Goal: Task Accomplishment & Management: Manage account settings

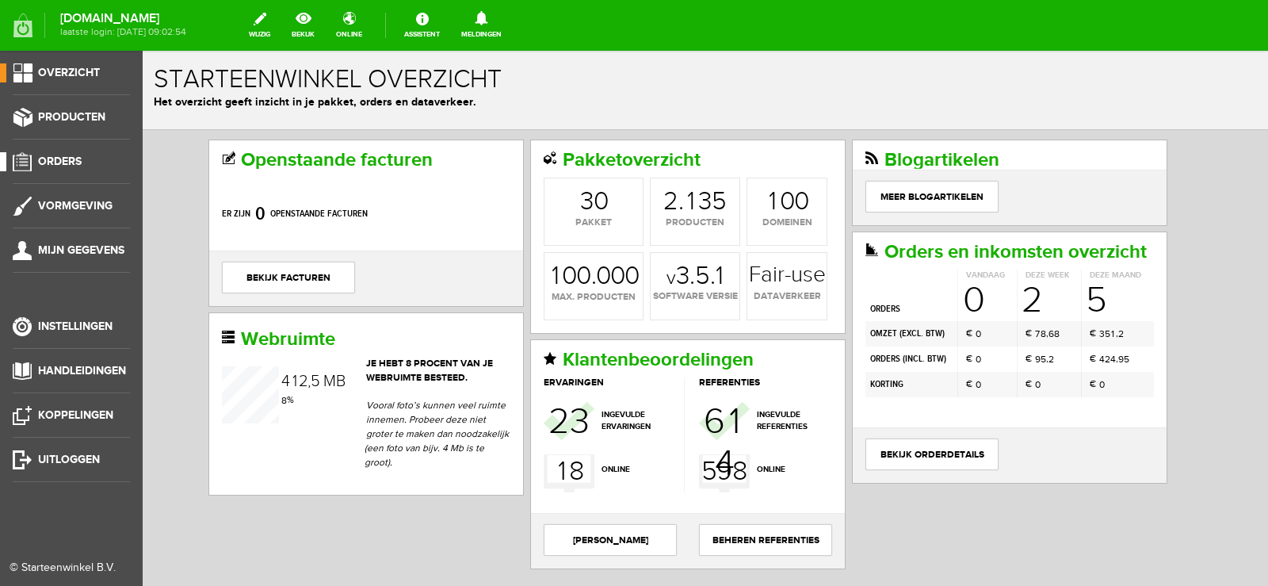
click at [50, 158] on span "Orders" at bounding box center [60, 161] width 44 height 13
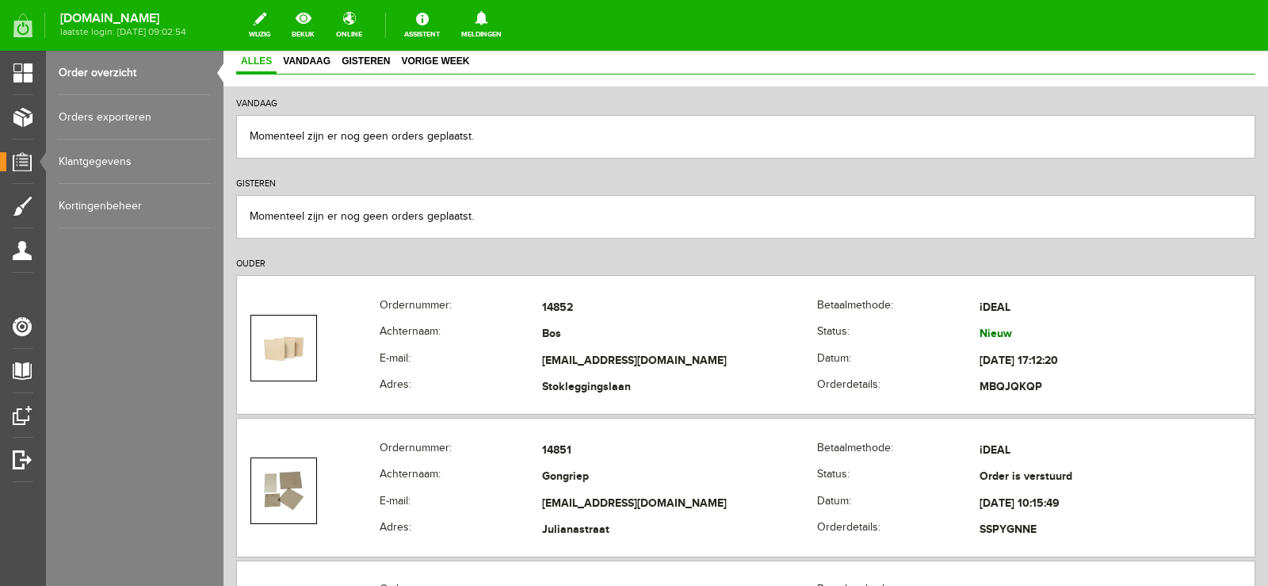
scroll to position [159, 0]
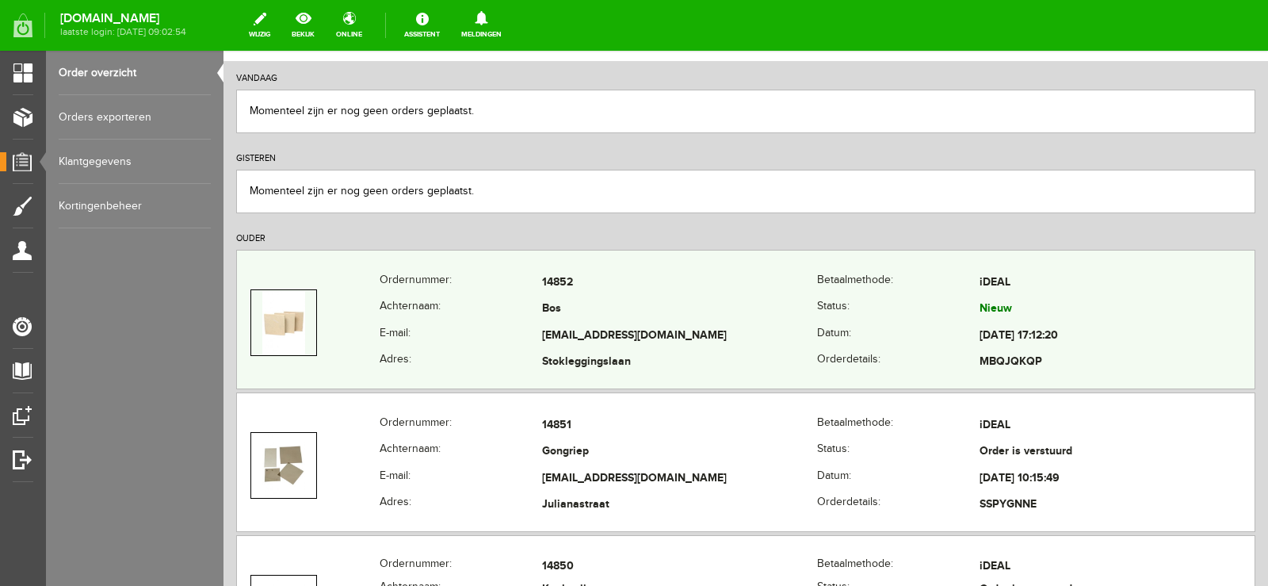
click at [594, 320] on td "Bos" at bounding box center [679, 309] width 275 height 27
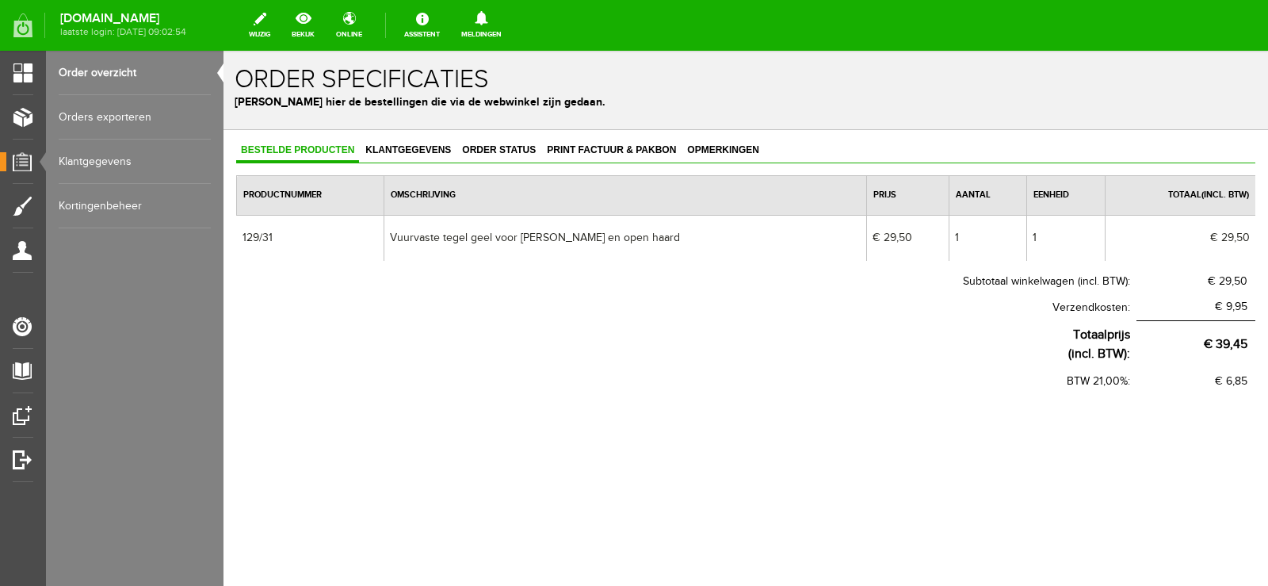
scroll to position [0, 0]
click at [507, 149] on span "Order status" at bounding box center [498, 149] width 83 height 11
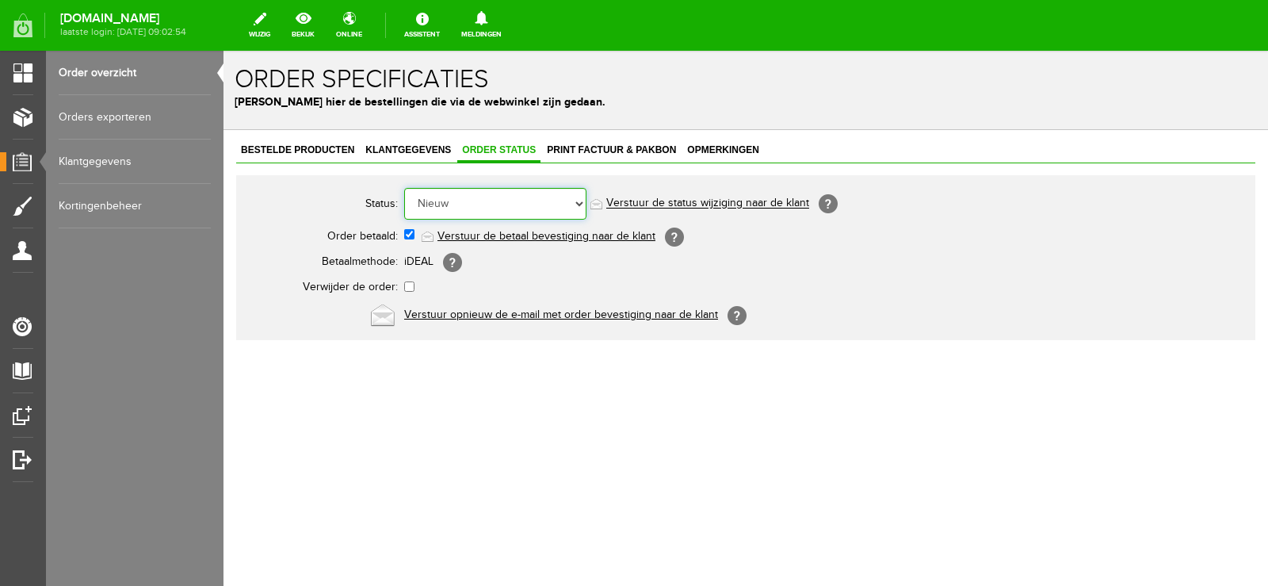
click at [578, 203] on select "Order niet afgerond Nieuw Order in behandeling Wacht op leverancier Wacht op be…" at bounding box center [495, 204] width 182 height 32
select select "14"
click at [404, 188] on select "Order niet afgerond Nieuw Order in behandeling Wacht op leverancier Wacht op be…" at bounding box center [495, 204] width 182 height 32
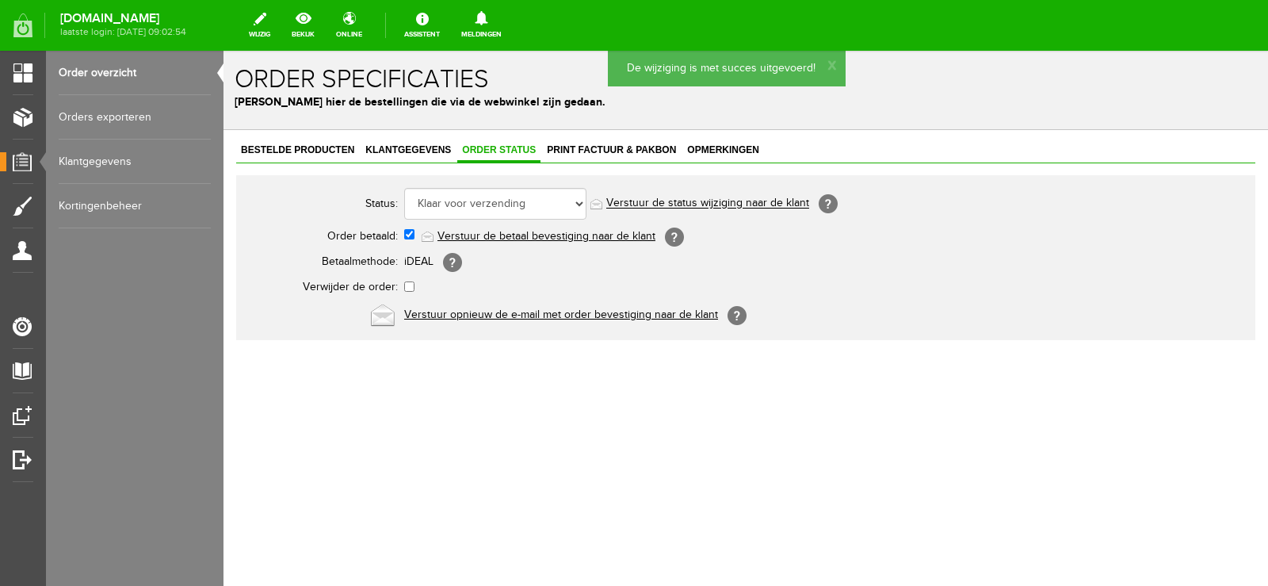
click at [745, 201] on link "Verstuur de status wijziging naar de klant" at bounding box center [707, 203] width 203 height 13
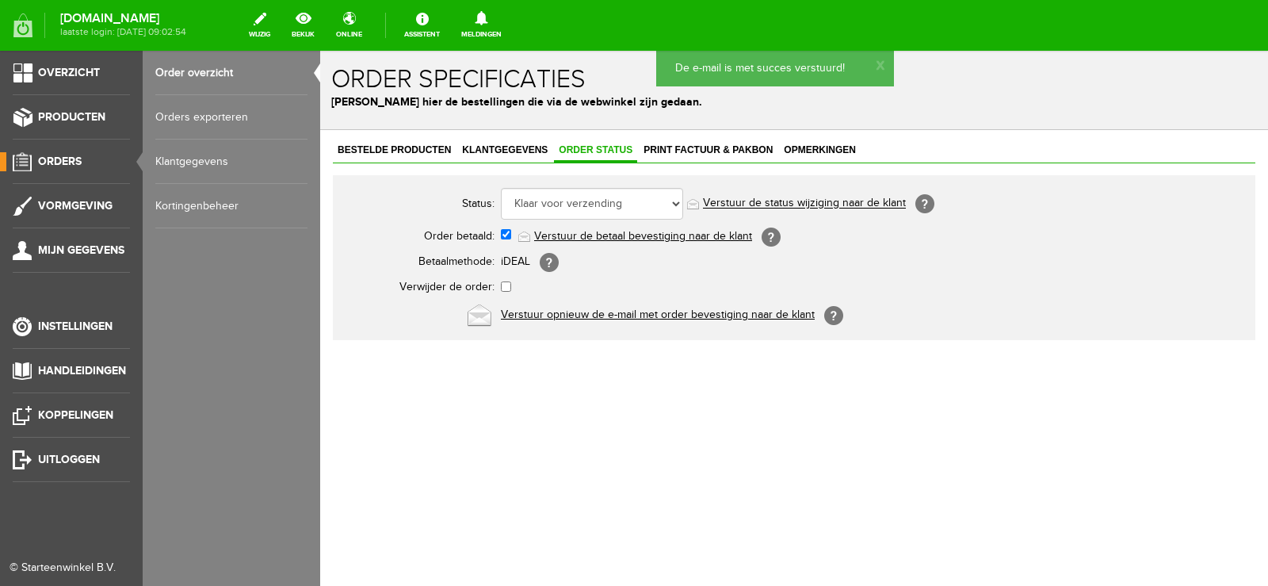
click at [56, 161] on span "Orders" at bounding box center [60, 161] width 44 height 13
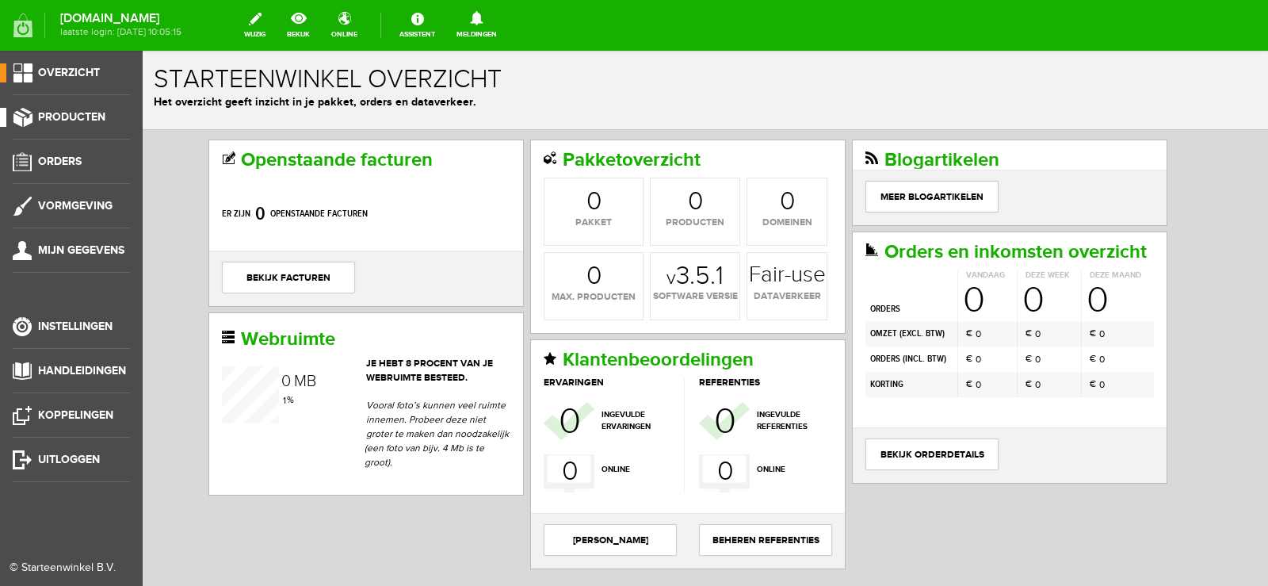
click at [76, 113] on span "Producten" at bounding box center [71, 116] width 67 height 13
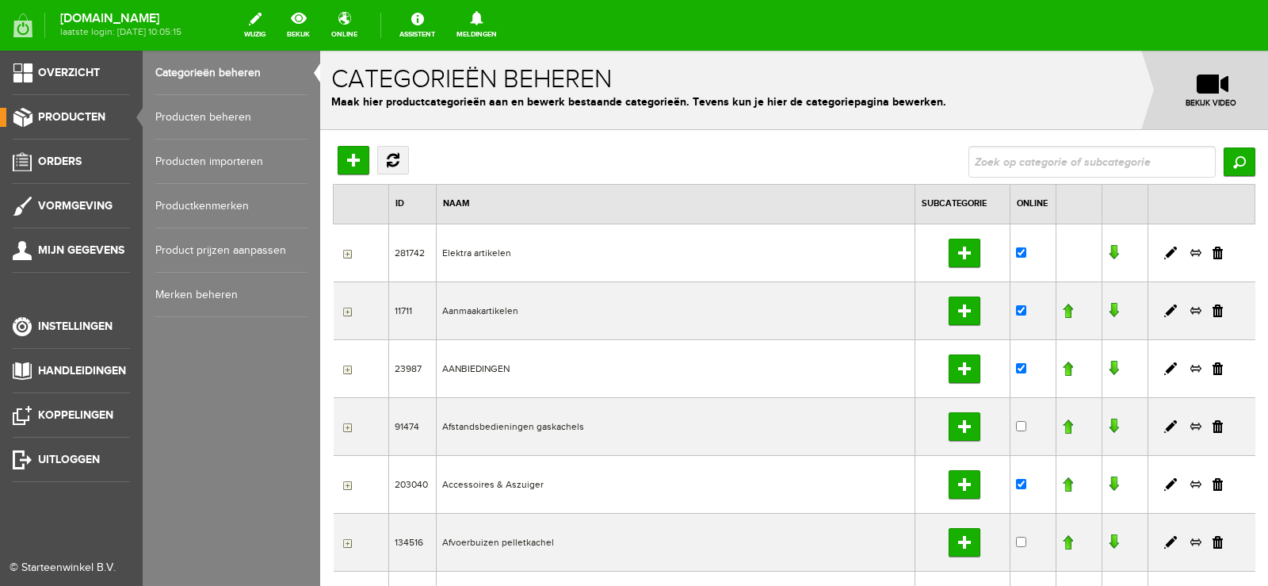
click at [220, 112] on link "Producten beheren" at bounding box center [231, 117] width 152 height 44
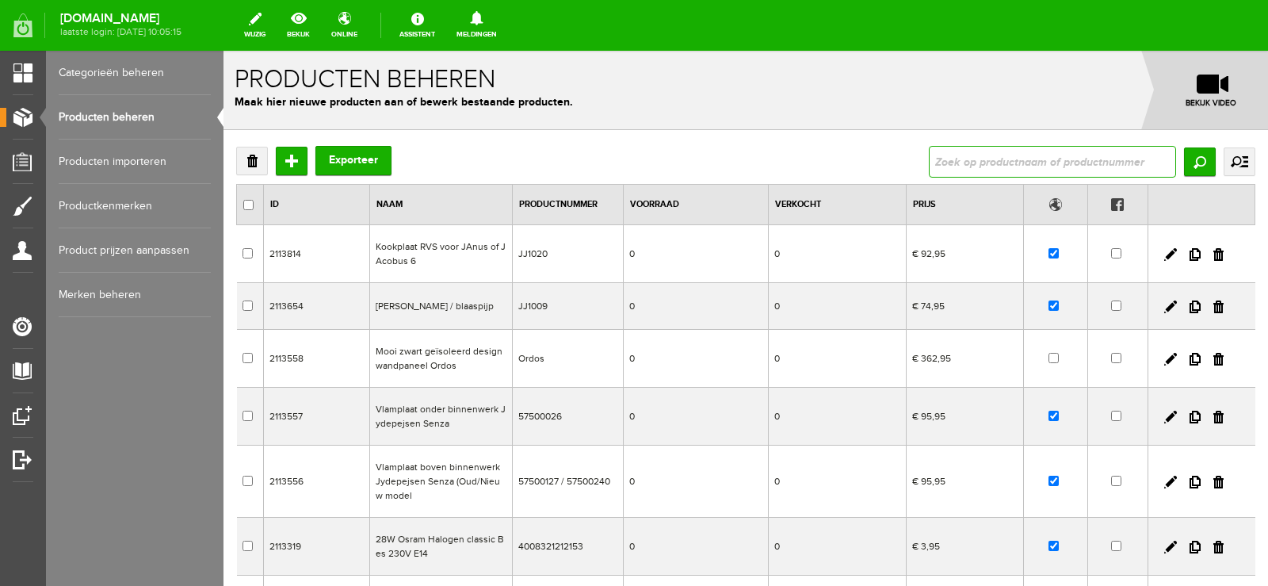
click at [972, 159] on input "text" at bounding box center [1052, 162] width 247 height 32
type input "129/31"
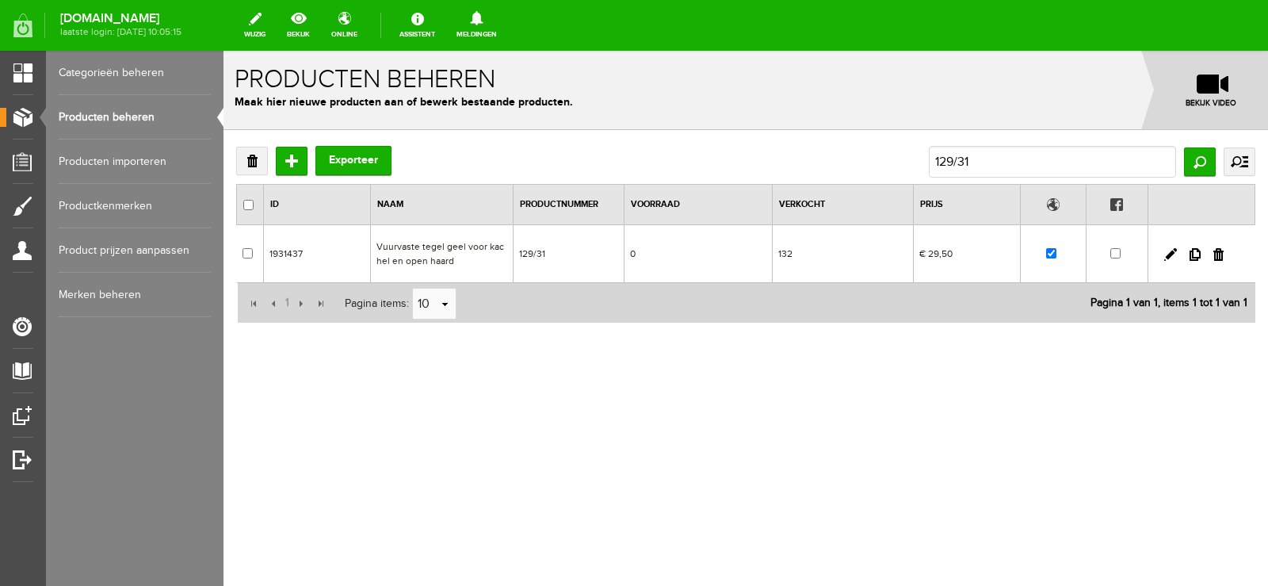
click at [715, 257] on td "0" at bounding box center [699, 254] width 148 height 58
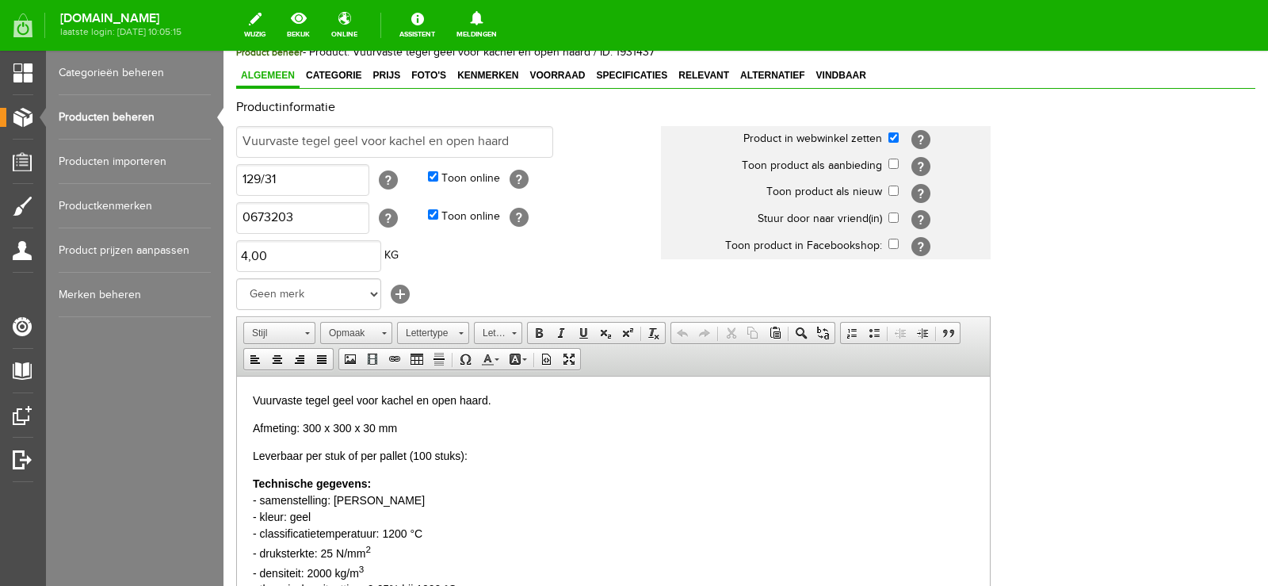
scroll to position [238, 0]
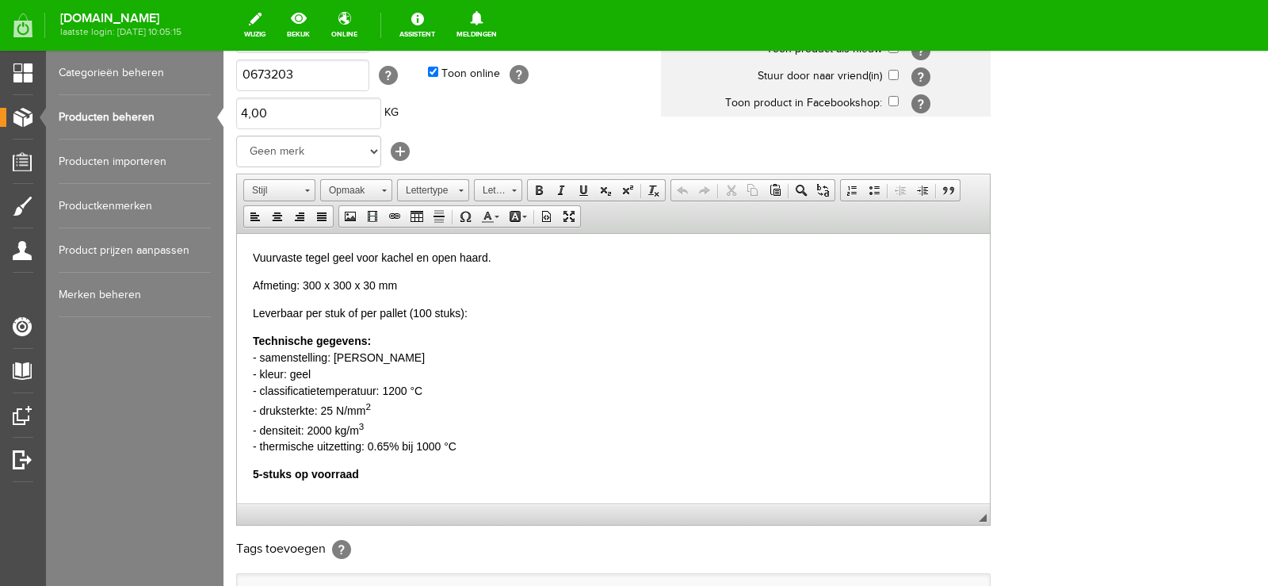
click at [251, 472] on html "Vuurvaste tegel geel voor kachel en open haard. Afmeting: 300 x 300 x 30 mm Lev…" at bounding box center [613, 365] width 753 height 265
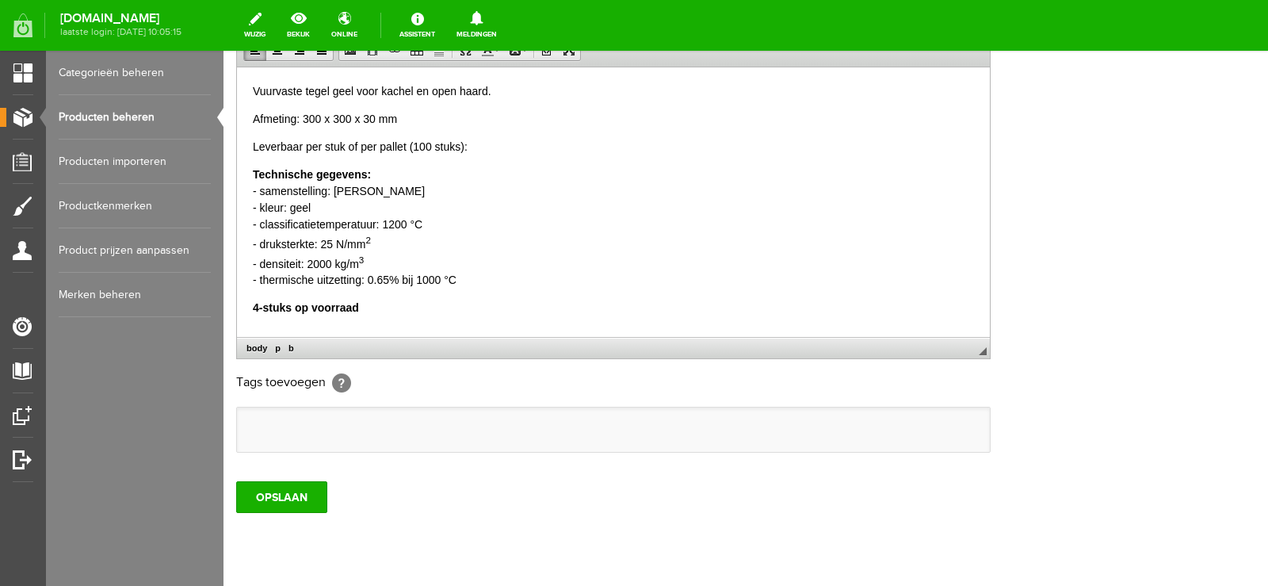
scroll to position [449, 0]
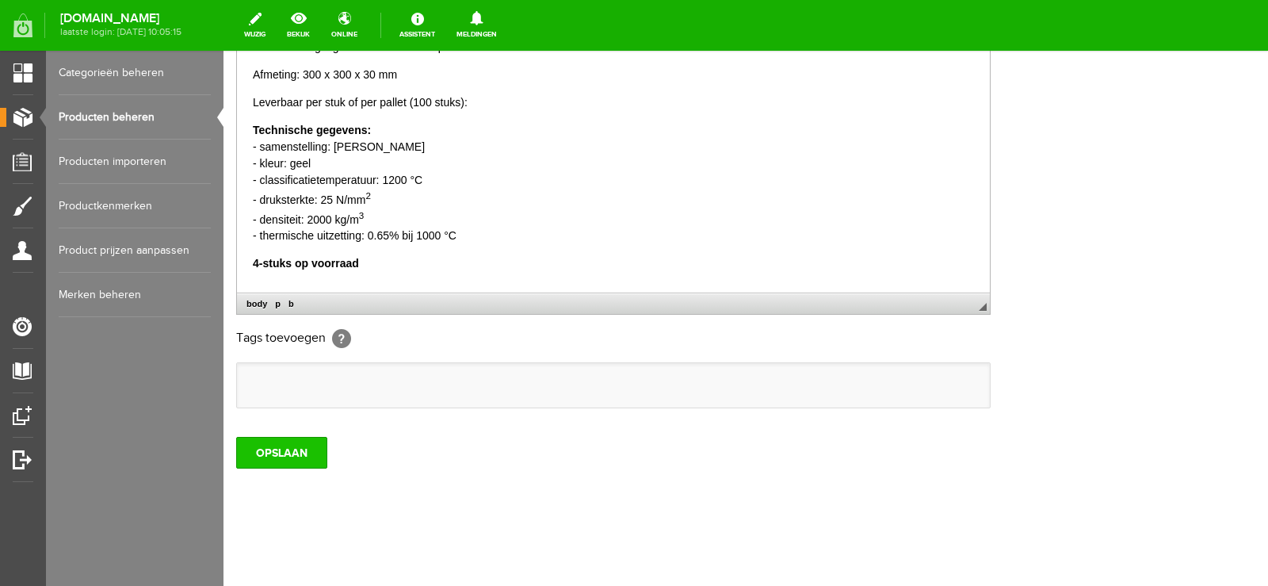
click at [279, 445] on input "OPSLAAN" at bounding box center [281, 453] width 91 height 32
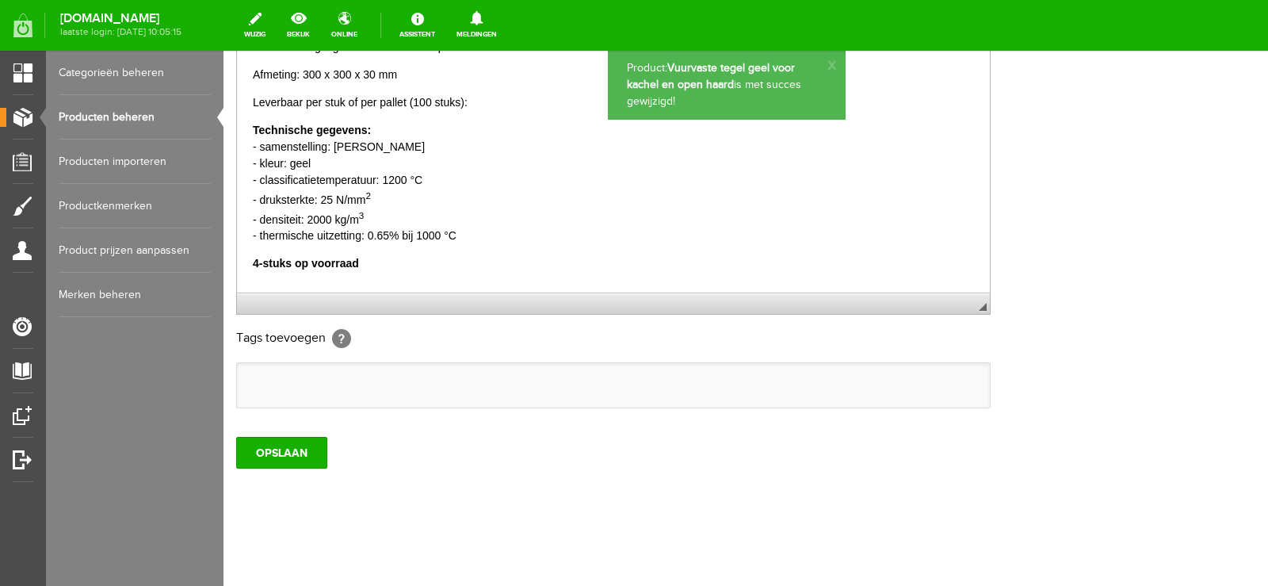
scroll to position [0, 0]
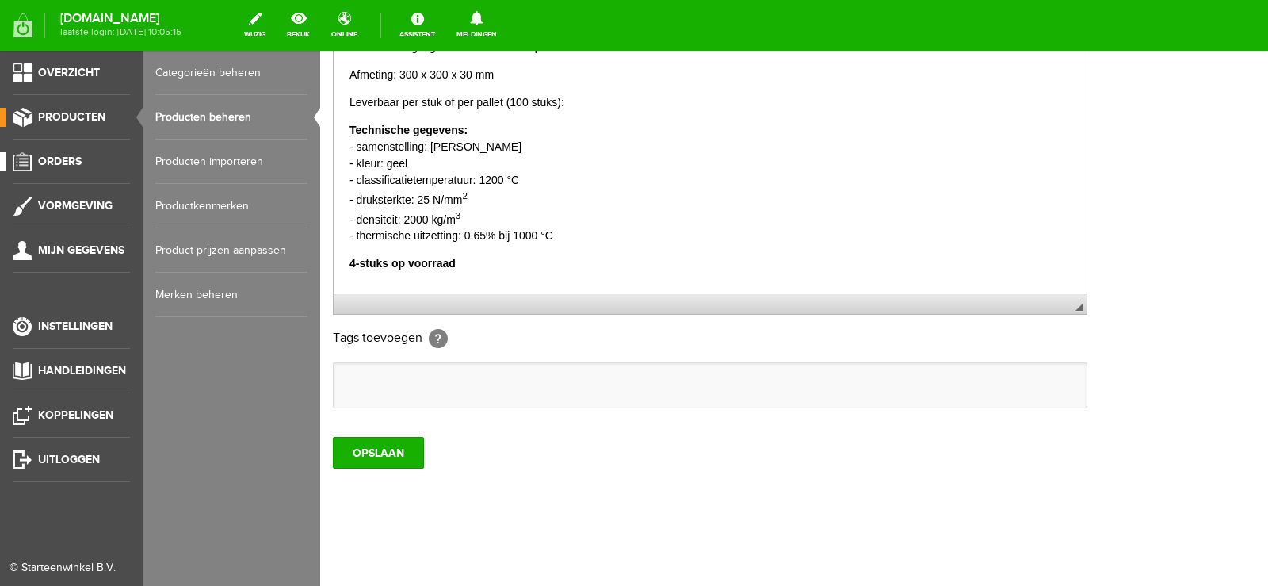
click at [74, 160] on span "Orders" at bounding box center [60, 161] width 44 height 13
